Goal: Task Accomplishment & Management: Use online tool/utility

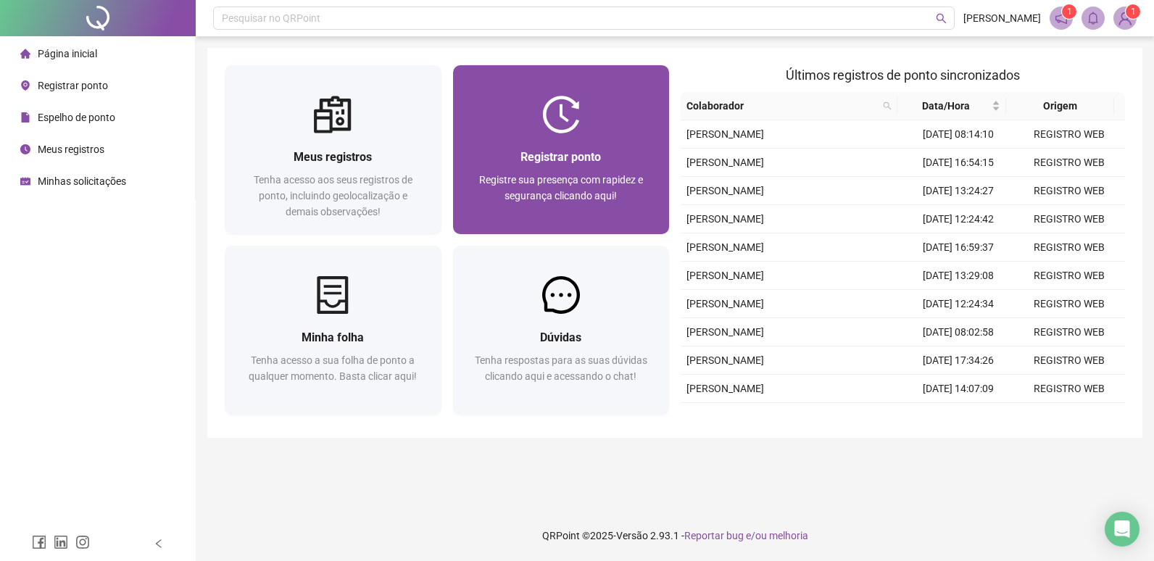
drag, startPoint x: 0, startPoint y: 0, endPoint x: 579, endPoint y: 143, distance: 596.1
click at [579, 143] on div "Registrar ponto Registre sua presença com rapidez e segurança clicando aqui!" at bounding box center [561, 183] width 217 height 101
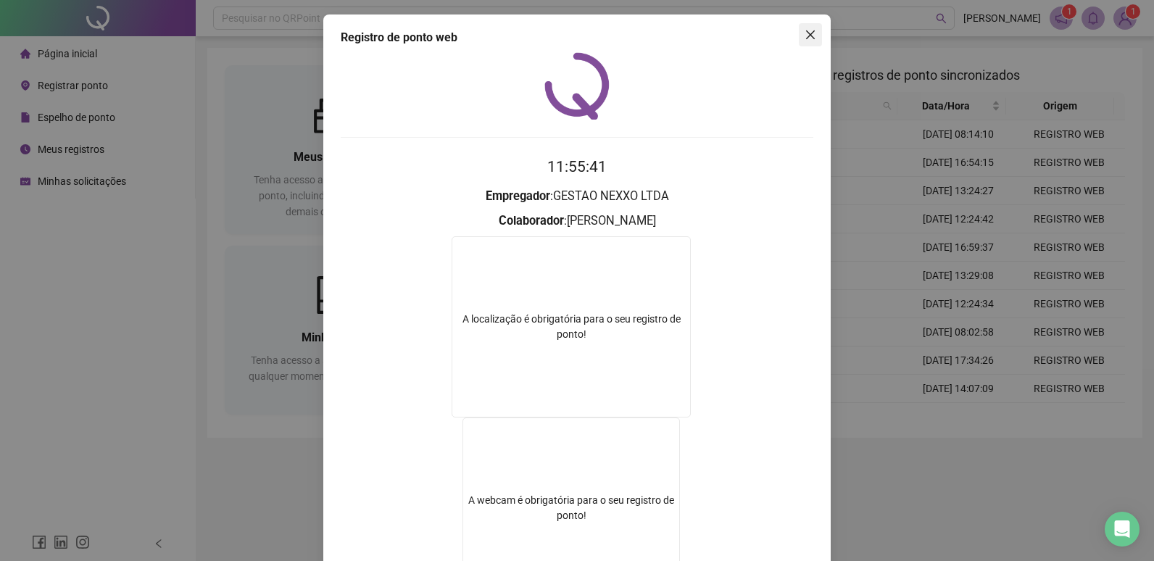
click at [810, 30] on icon "close" at bounding box center [811, 35] width 12 height 12
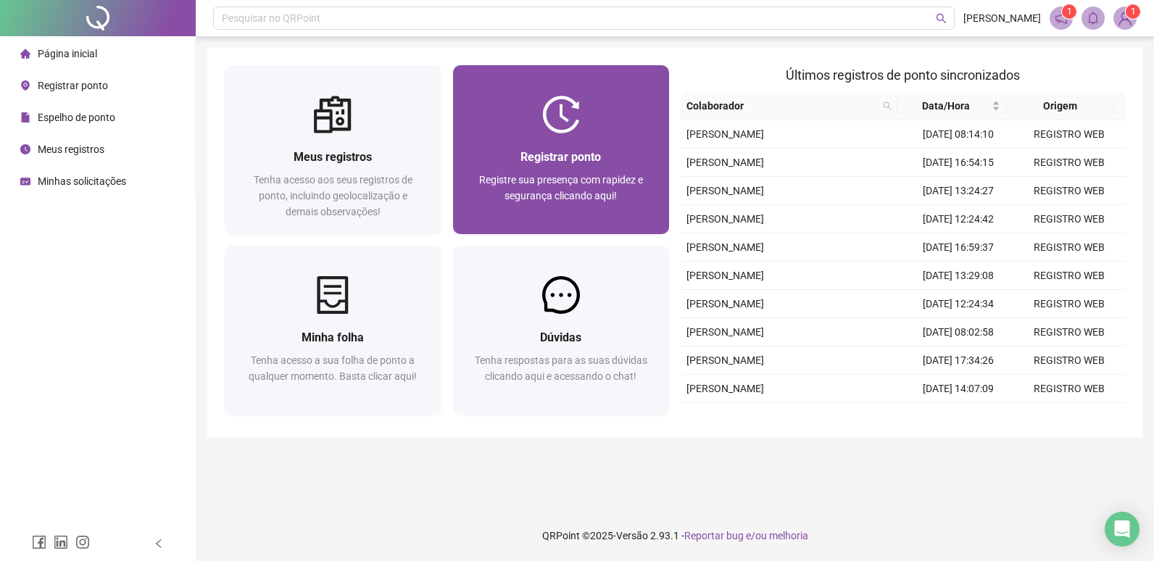
click at [534, 157] on span "Registrar ponto" at bounding box center [561, 157] width 80 height 14
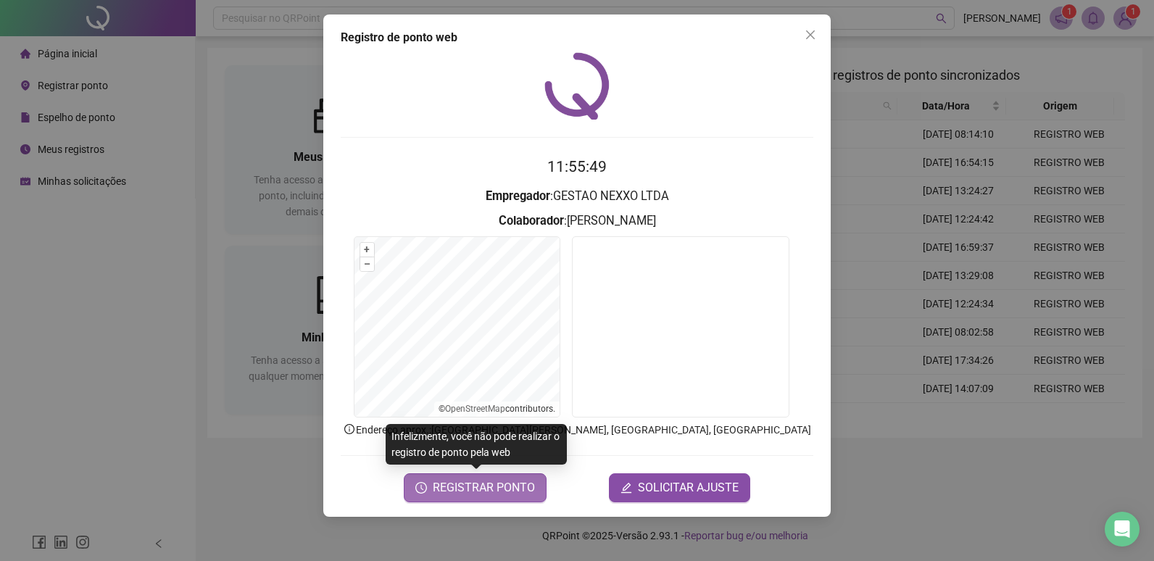
click at [481, 497] on button "REGISTRAR PONTO" at bounding box center [475, 488] width 143 height 29
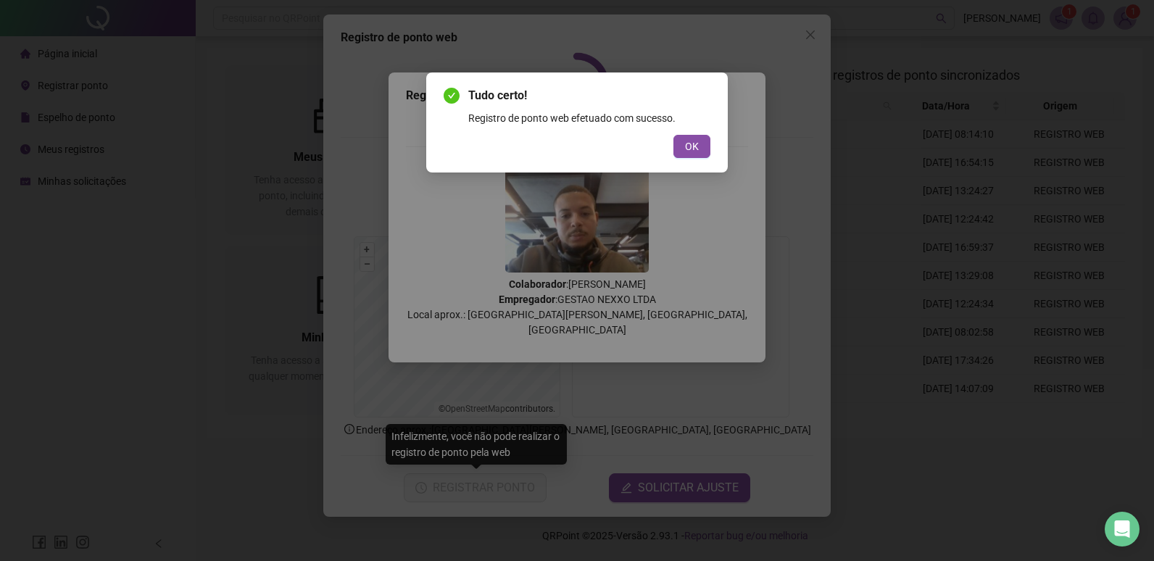
drag, startPoint x: 693, startPoint y: 148, endPoint x: 704, endPoint y: 135, distance: 17.5
click at [694, 146] on span "OK" at bounding box center [692, 147] width 14 height 16
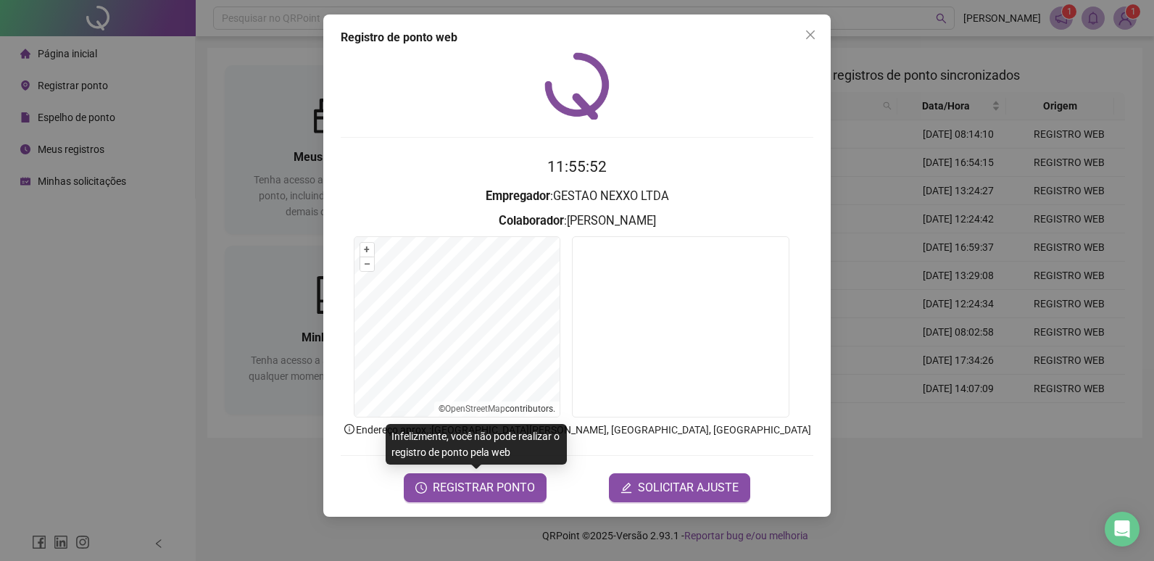
drag, startPoint x: 802, startPoint y: 37, endPoint x: 814, endPoint y: 36, distance: 12.4
click at [805, 36] on span "Close" at bounding box center [810, 35] width 23 height 12
